Goal: Task Accomplishment & Management: Complete application form

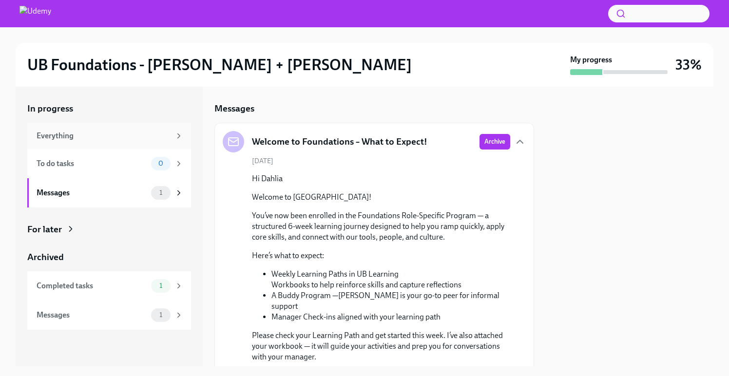
click at [61, 139] on div "Everything" at bounding box center [104, 136] width 134 height 11
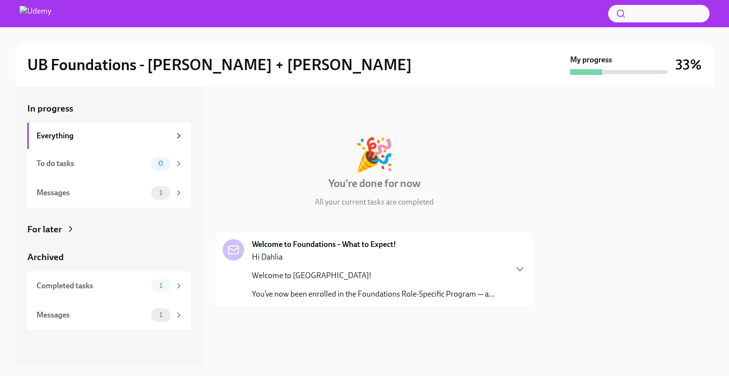
click at [50, 19] on img at bounding box center [36, 14] width 32 height 16
click at [423, 287] on div "Hi Dahlia Welcome to Udemy! You’ve now been enrolled in the Foundations Role-Sp…" at bounding box center [373, 276] width 243 height 48
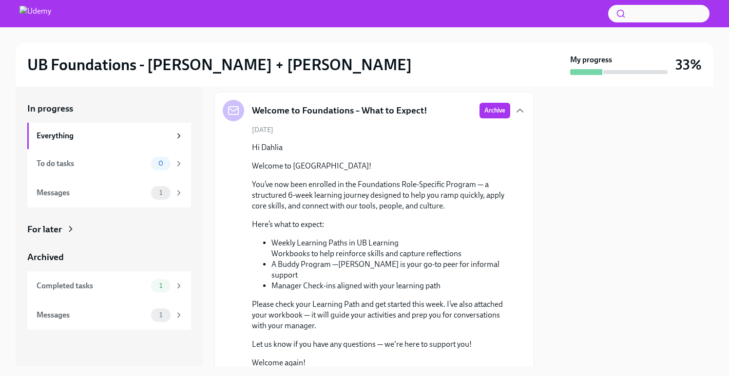
scroll to position [188, 0]
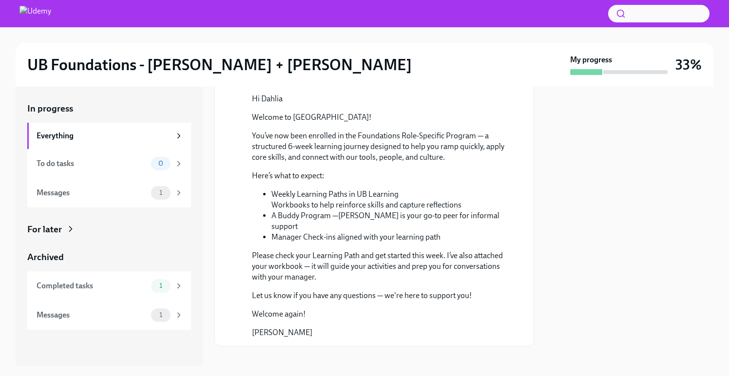
click at [135, 235] on div "In progress Everything To do tasks 0 Messages 1 For later Archived Completed ta…" at bounding box center [109, 216] width 164 height 228
click at [62, 229] on div "For later" at bounding box center [109, 229] width 164 height 13
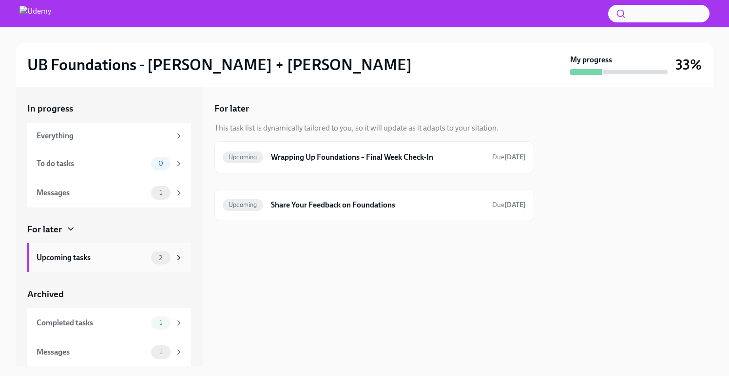
click at [168, 258] on span "2" at bounding box center [160, 257] width 15 height 7
click at [141, 319] on div "Completed tasks" at bounding box center [92, 323] width 111 height 11
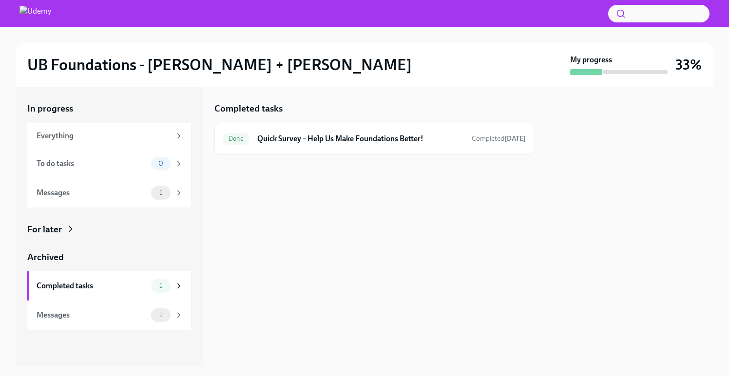
click at [121, 75] on div "UB Foundations - [PERSON_NAME] + LATAM My progress 33%" at bounding box center [364, 65] width 675 height 20
click at [38, 13] on img at bounding box center [36, 14] width 32 height 16
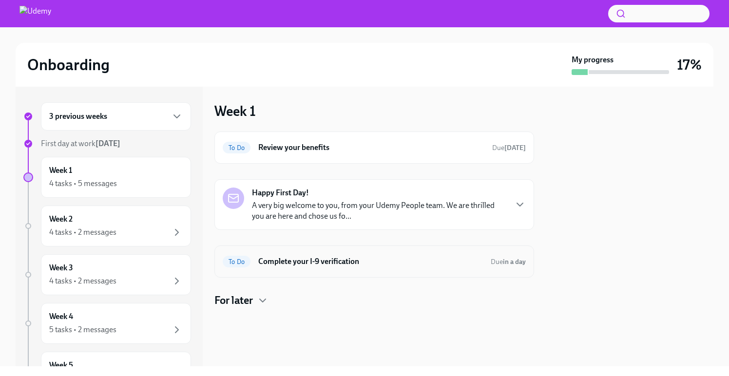
click at [321, 263] on h6 "Complete your I-9 verification" at bounding box center [370, 261] width 225 height 11
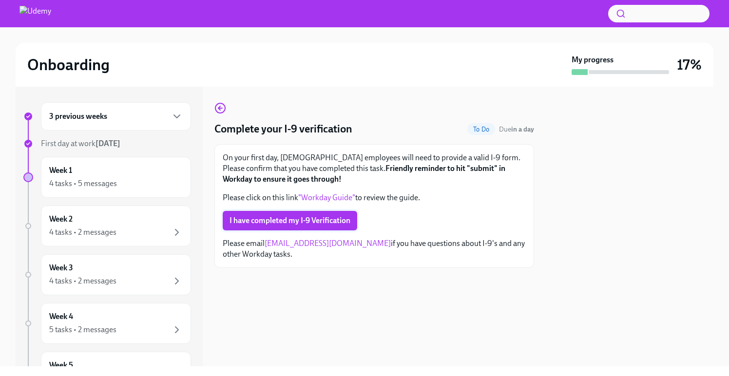
click at [331, 221] on span "I have completed my I-9 Verification" at bounding box center [290, 221] width 121 height 10
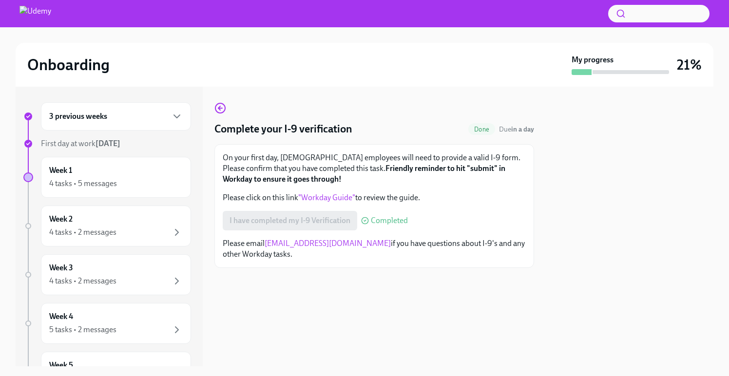
click at [97, 121] on h6 "3 previous weeks" at bounding box center [78, 116] width 58 height 11
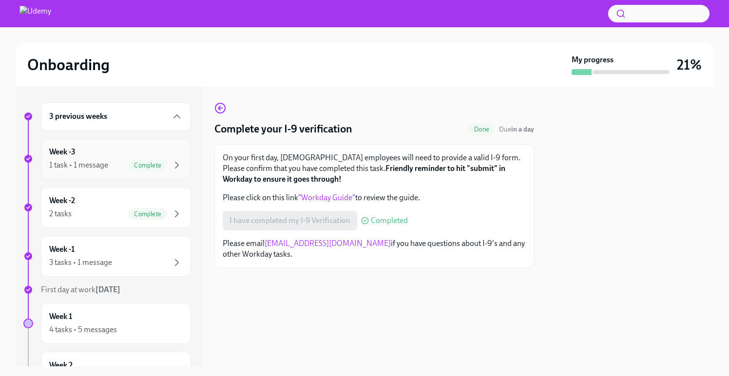
click at [108, 165] on div "1 task • 1 message" at bounding box center [78, 165] width 59 height 11
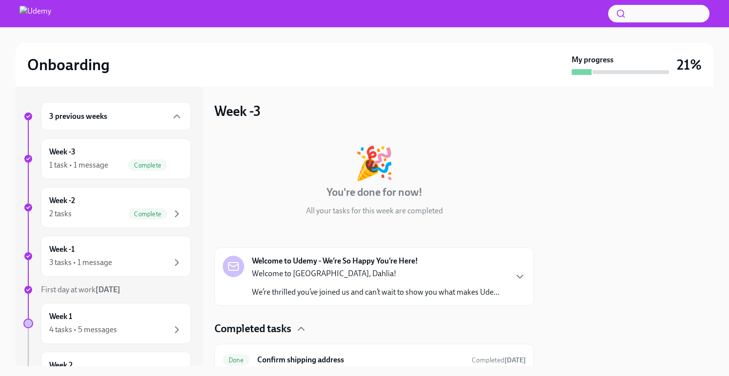
scroll to position [41, 0]
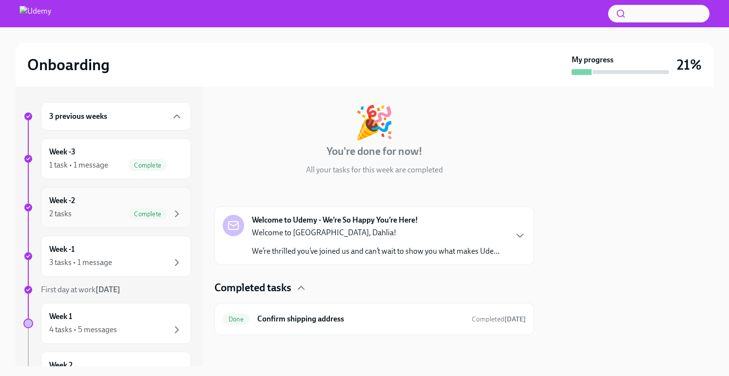
click at [100, 205] on div "Week -2 2 tasks Complete" at bounding box center [116, 208] width 134 height 24
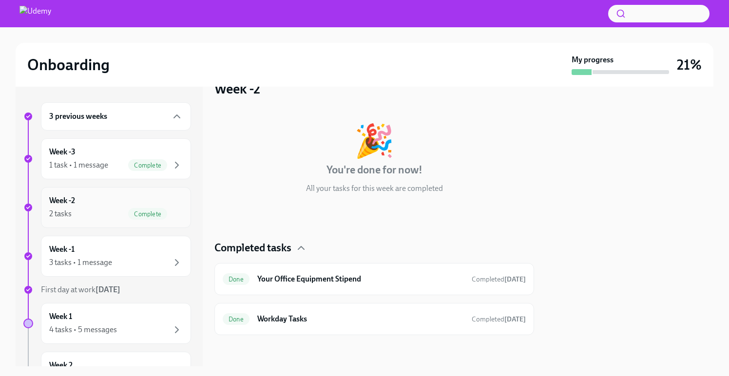
scroll to position [22, 0]
click at [413, 279] on h6 "Your Office Equipment Stipend" at bounding box center [360, 279] width 207 height 11
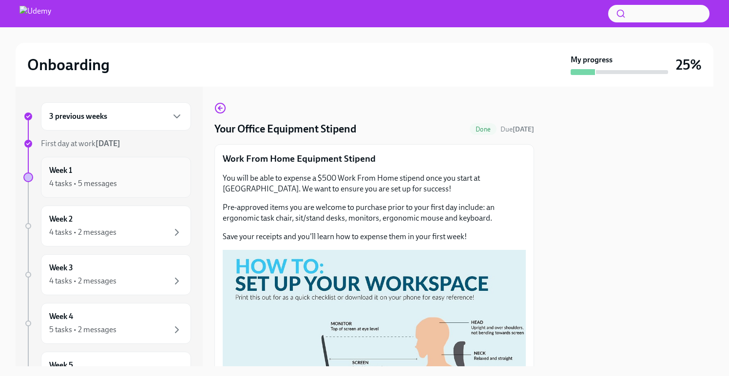
click at [106, 189] on div "4 tasks • 5 messages" at bounding box center [83, 183] width 68 height 11
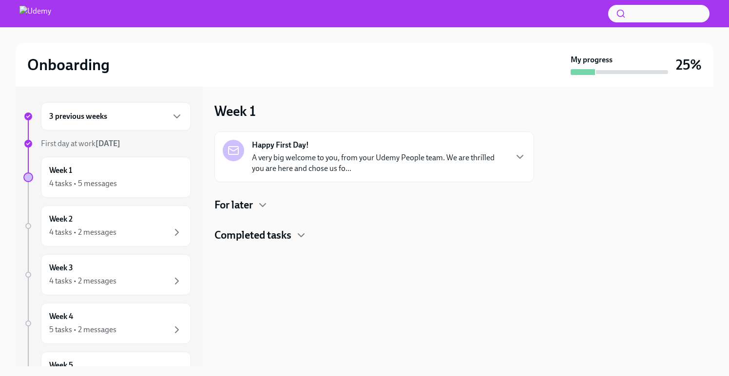
click at [376, 166] on p "A very big welcome to you, from your Udemy People team. We are thrilled you are…" at bounding box center [379, 163] width 254 height 21
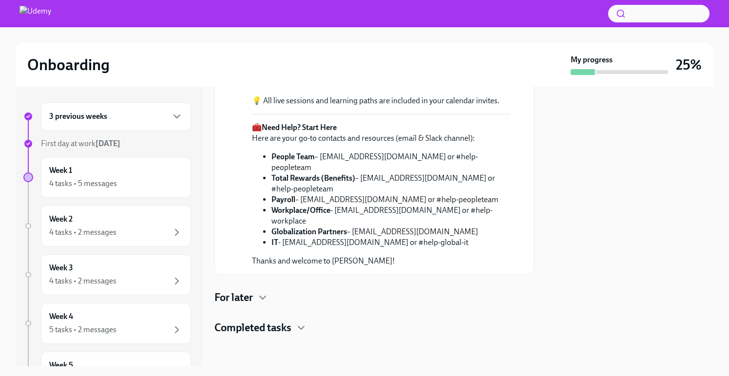
scroll to position [399, 0]
click at [93, 231] on div "4 tasks • 2 messages" at bounding box center [82, 232] width 67 height 11
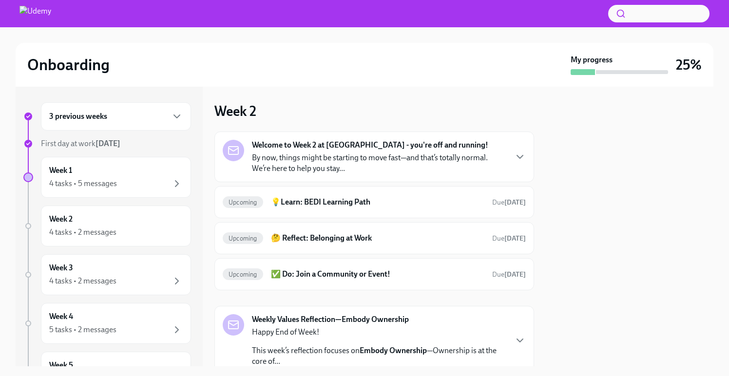
scroll to position [2, 0]
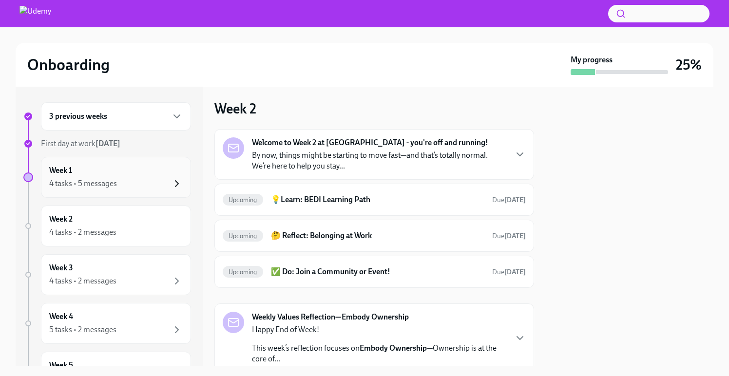
click at [172, 182] on icon "button" at bounding box center [177, 184] width 12 height 12
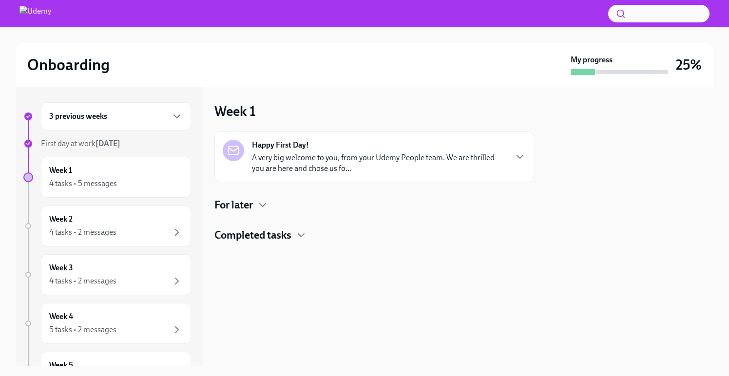
click at [255, 205] on div "For later" at bounding box center [375, 205] width 320 height 15
